Goal: Book appointment/travel/reservation

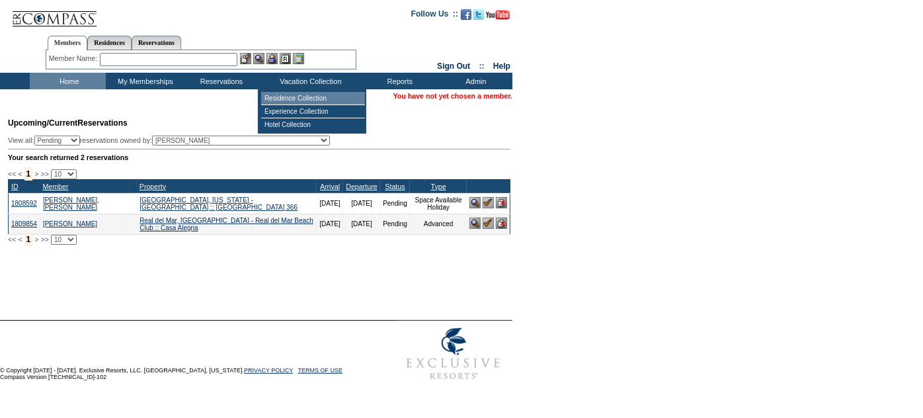
click at [321, 93] on td "Residence Collection" at bounding box center [313, 98] width 104 height 13
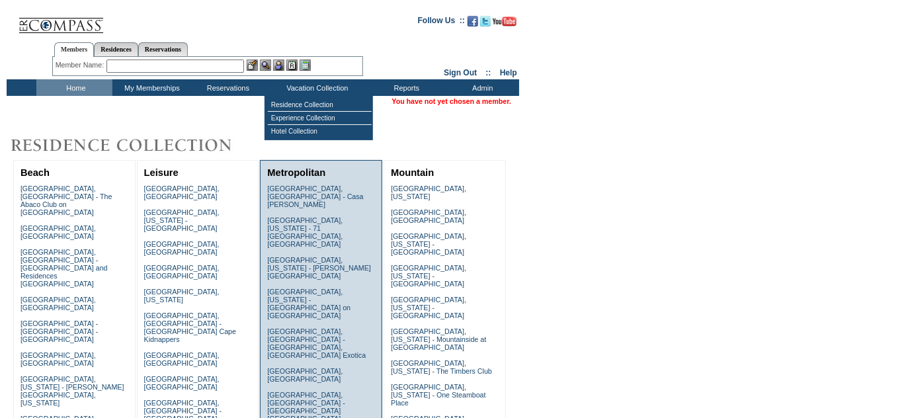
scroll to position [13, 0]
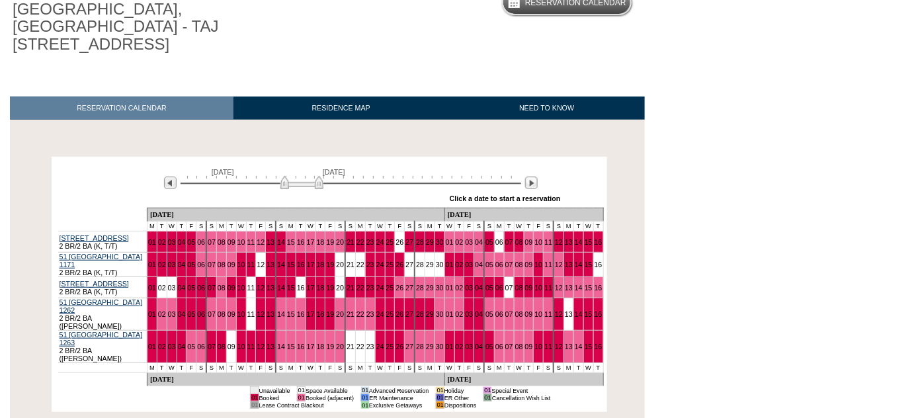
scroll to position [184, 0]
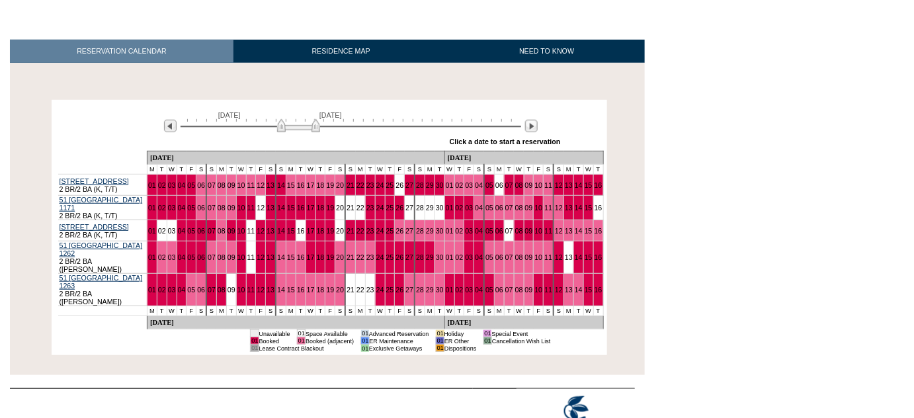
click at [277, 119] on img at bounding box center [298, 125] width 43 height 13
